Goal: Information Seeking & Learning: Learn about a topic

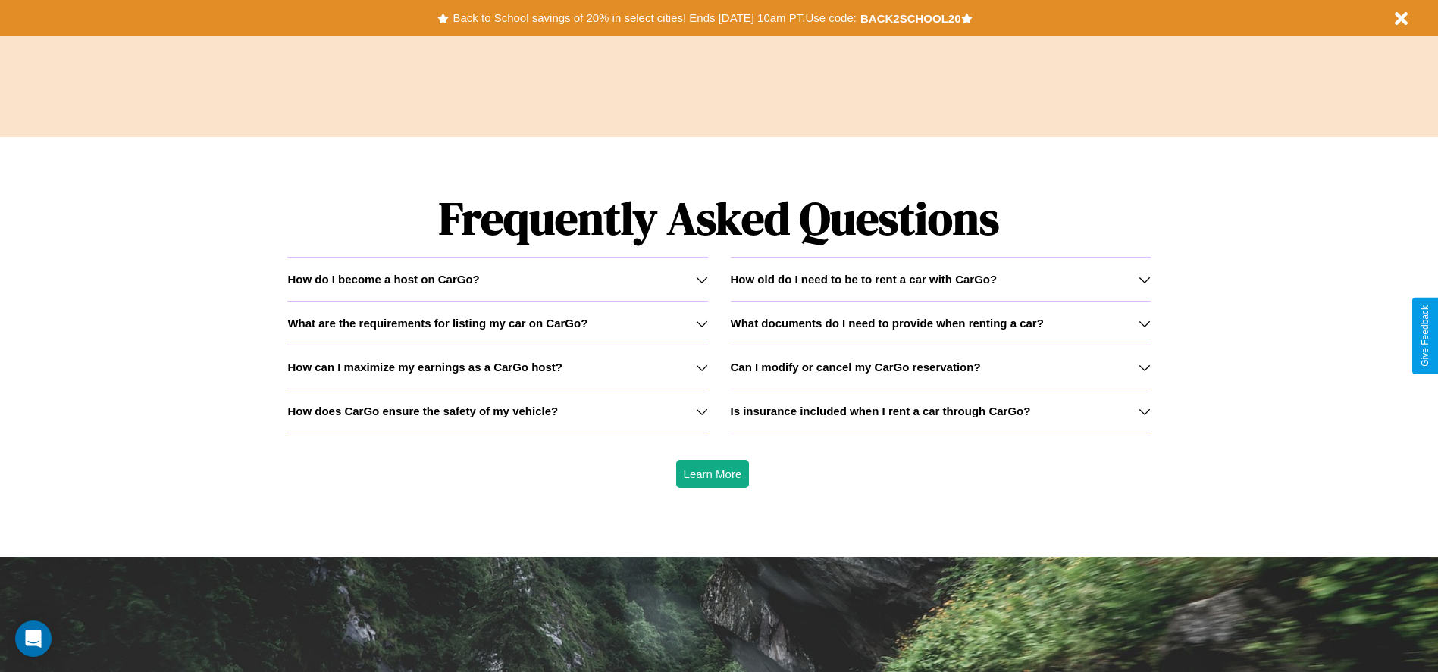
scroll to position [2175, 0]
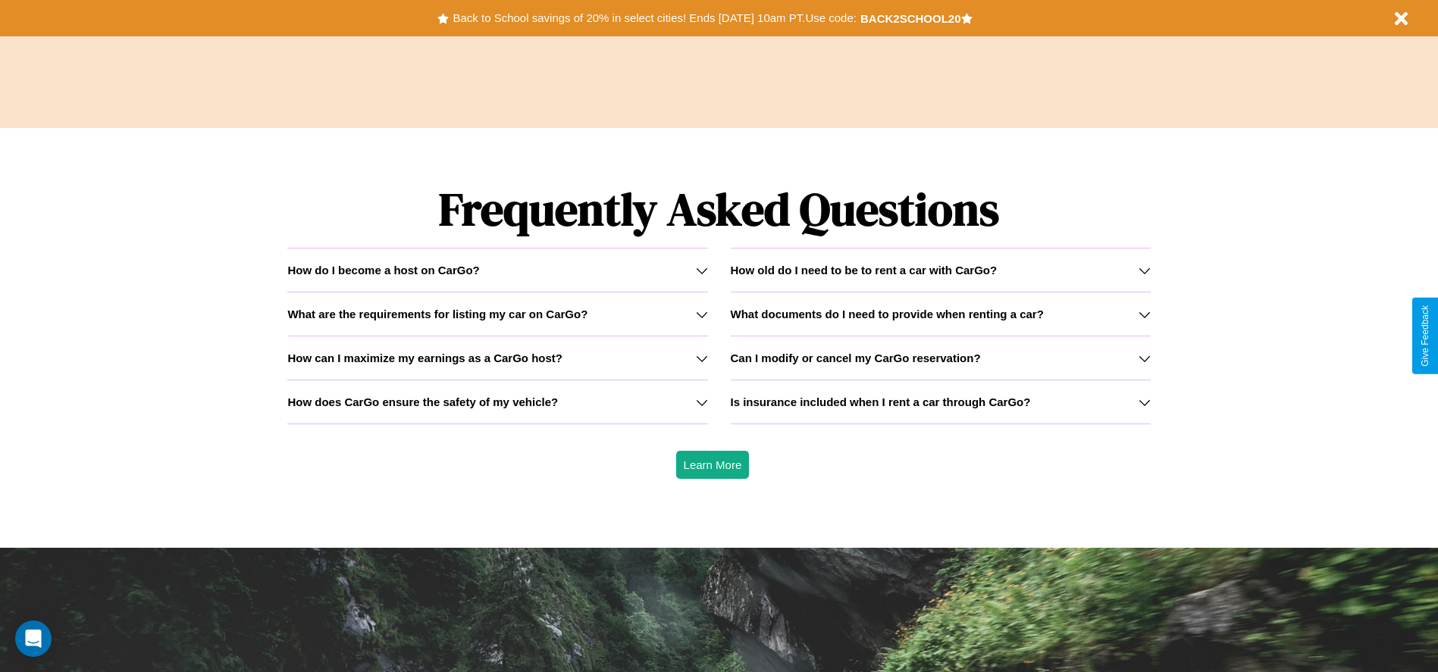
click at [701, 314] on icon at bounding box center [702, 314] width 12 height 12
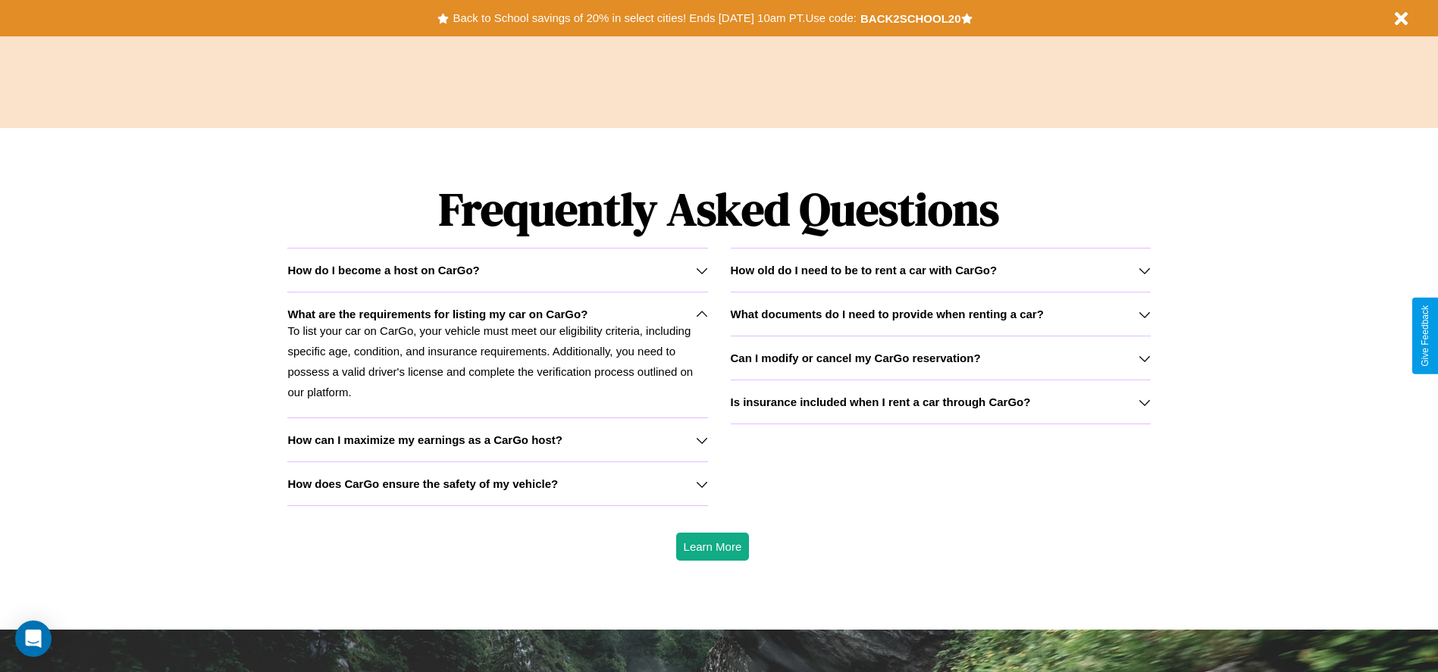
click at [497, 270] on div "How do I become a host on CarGo?" at bounding box center [497, 270] width 420 height 13
click at [940, 358] on h3 "Can I modify or cancel my CarGo reservation?" at bounding box center [856, 358] width 250 height 13
click at [497, 484] on h3 "How does CarGo ensure the safety of my vehicle?" at bounding box center [422, 484] width 271 height 13
click at [497, 440] on h3 "How can I maximize my earnings as a CarGo host?" at bounding box center [424, 440] width 275 height 13
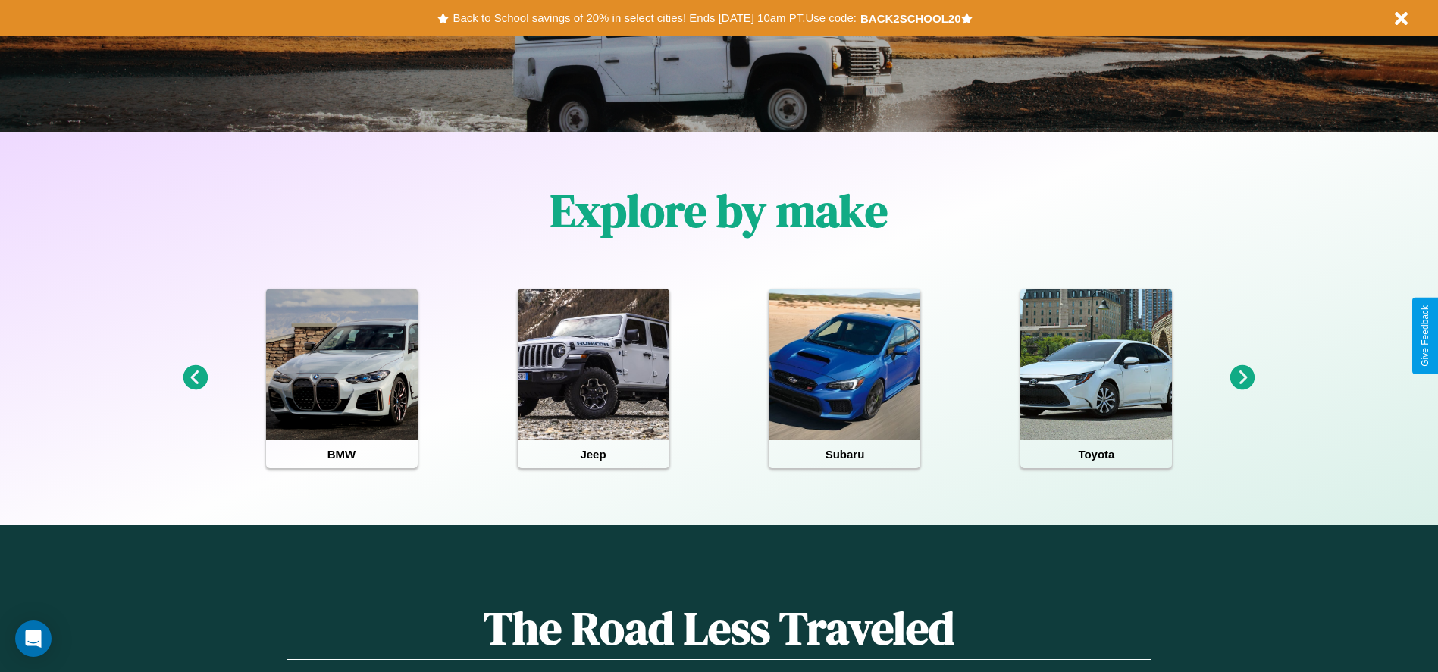
scroll to position [315, 0]
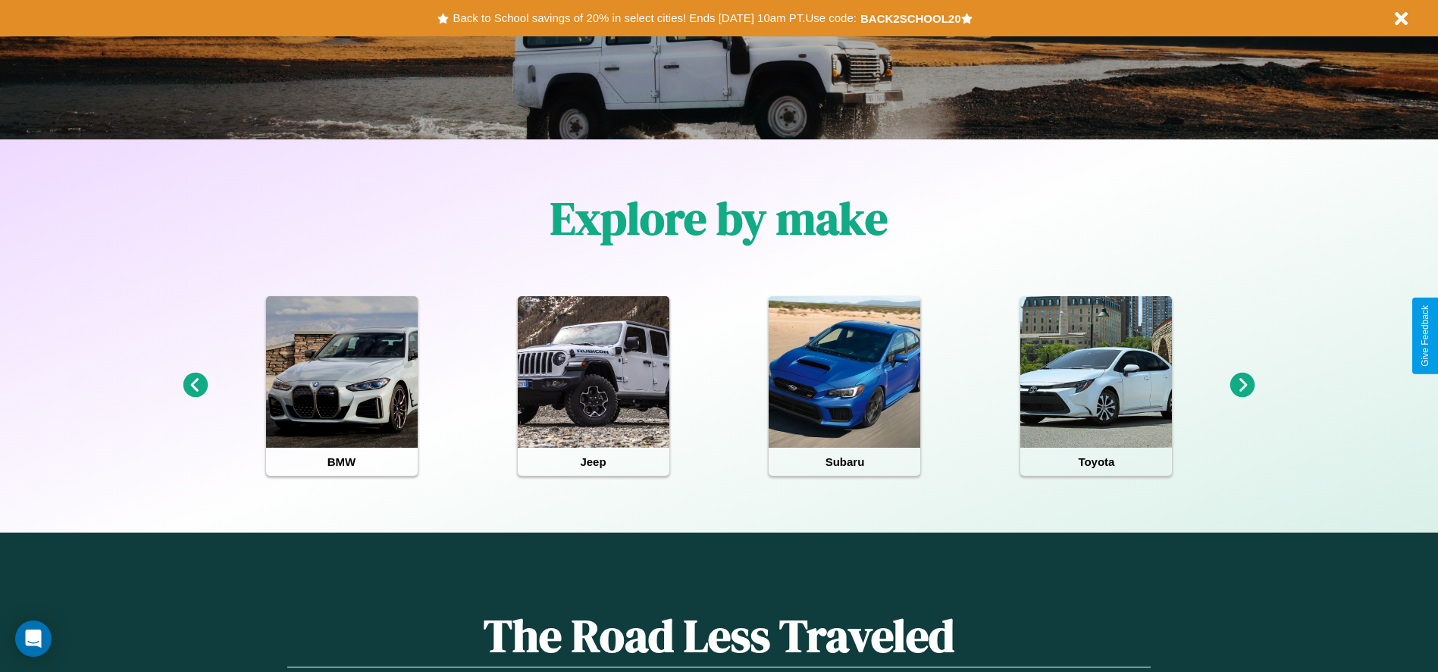
click at [1242, 386] on icon at bounding box center [1242, 385] width 25 height 25
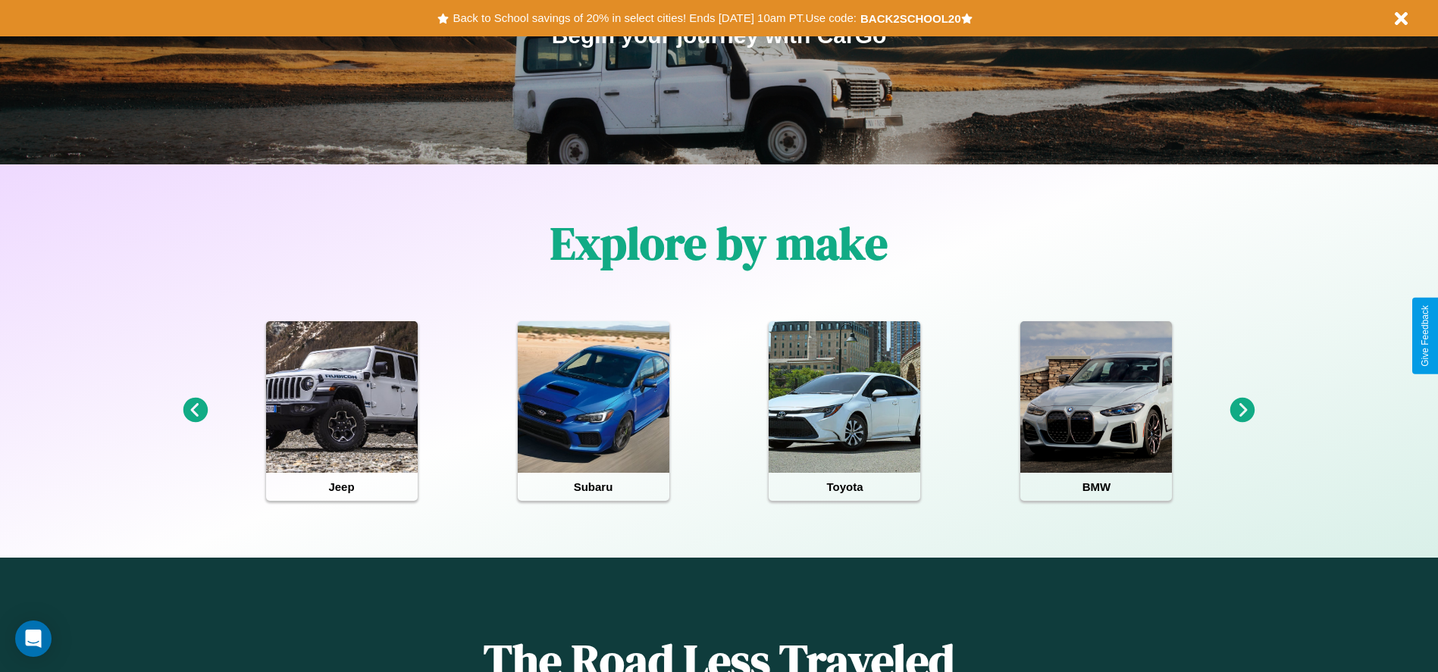
scroll to position [0, 0]
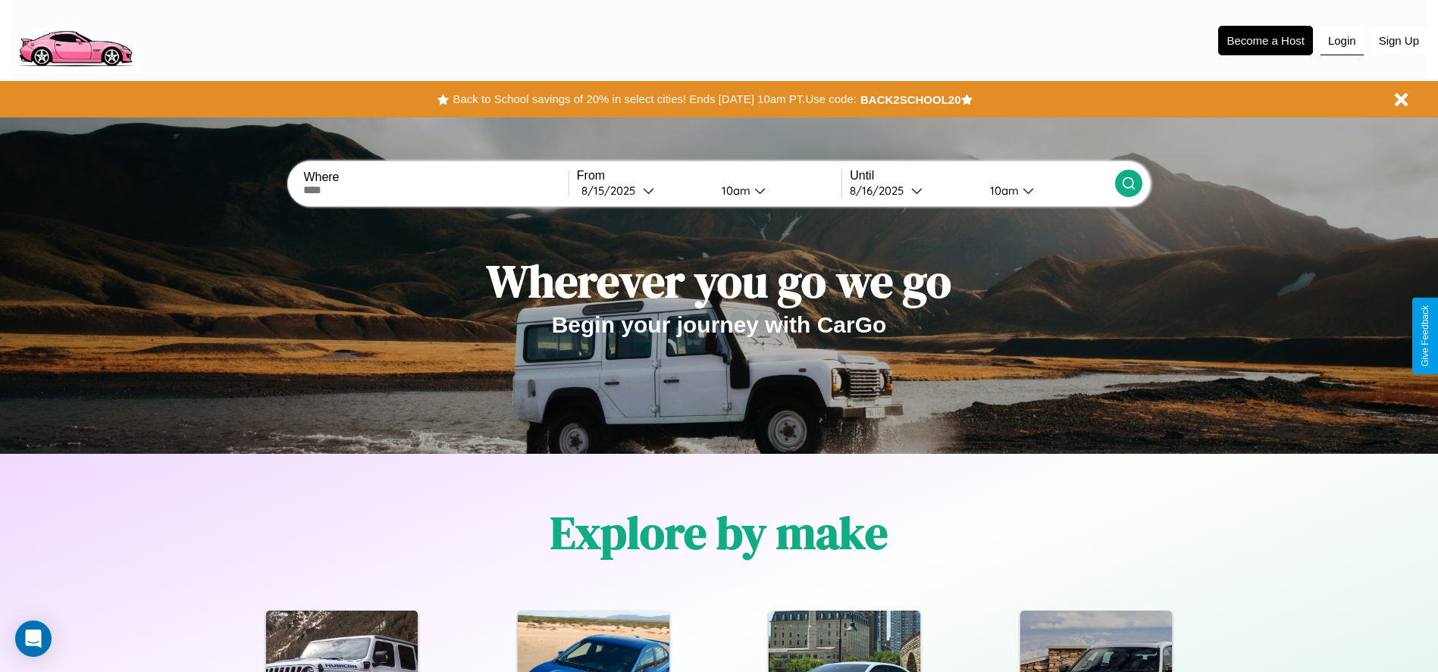
click at [1342, 40] on button "Login" at bounding box center [1341, 41] width 43 height 29
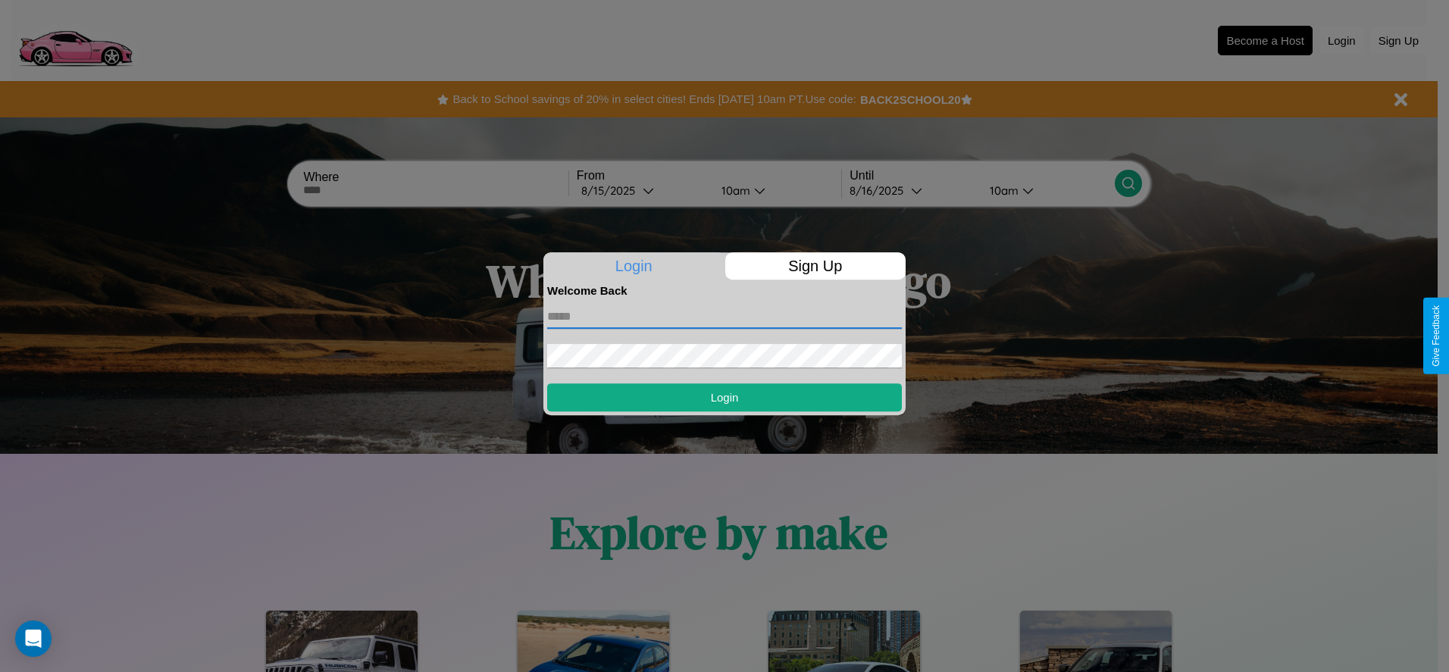
click at [725, 316] on input "text" at bounding box center [724, 317] width 355 height 24
type input "**********"
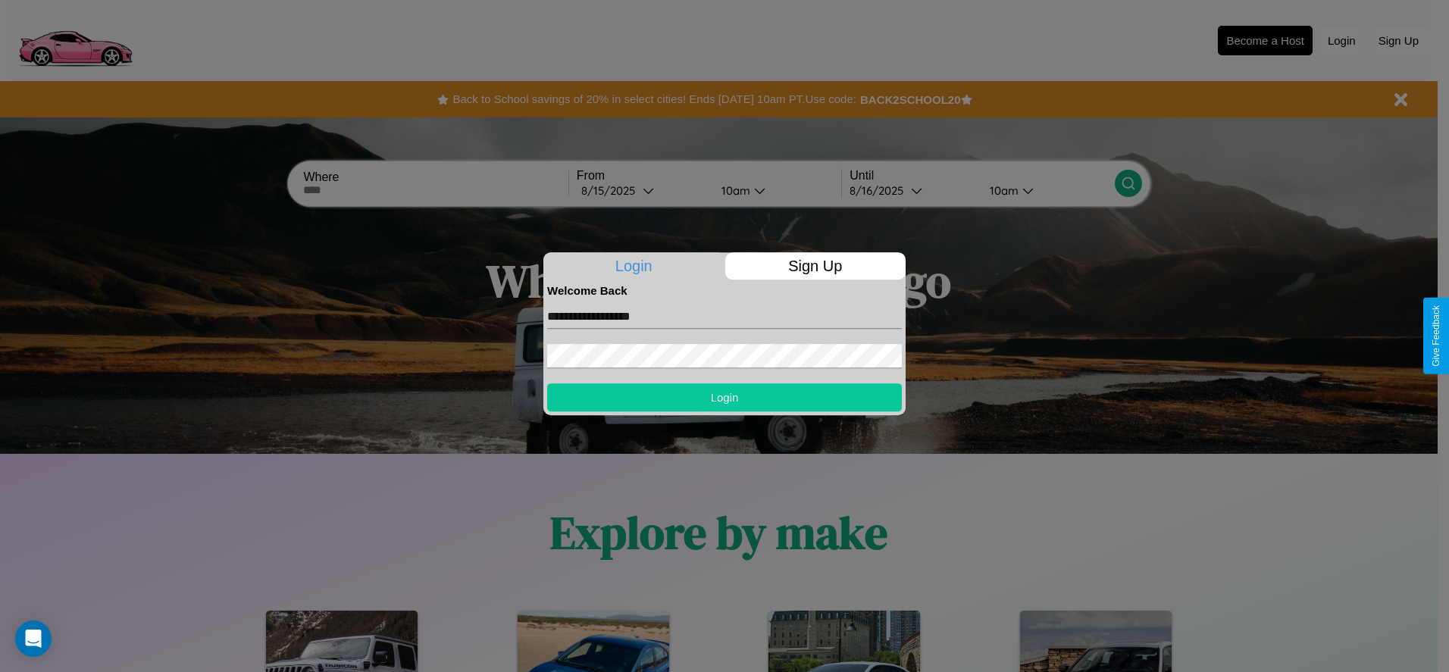
click at [725, 397] on button "Login" at bounding box center [724, 398] width 355 height 28
